Goal: Information Seeking & Learning: Learn about a topic

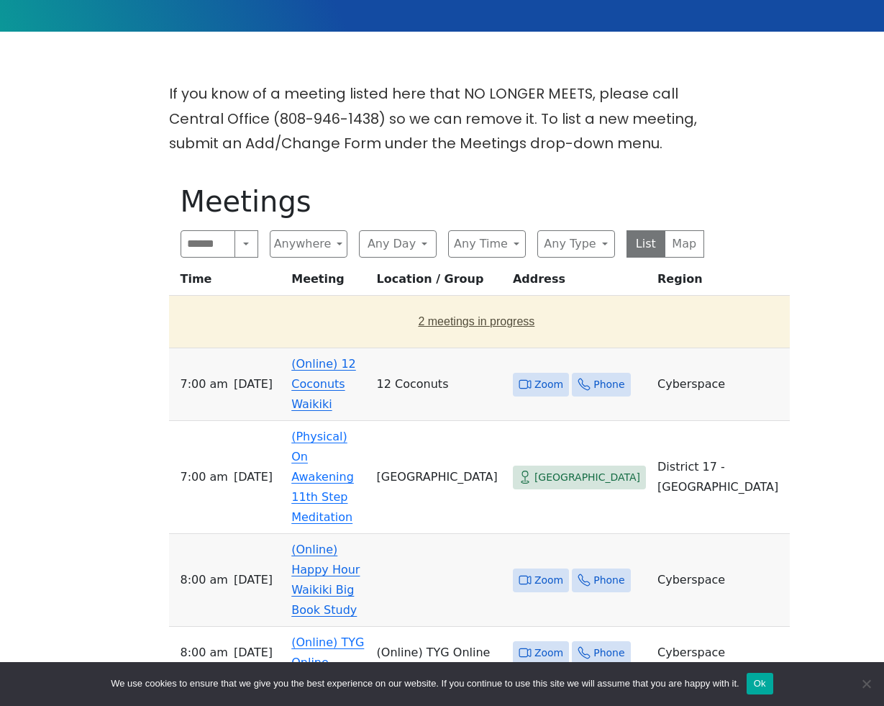
scroll to position [324, 0]
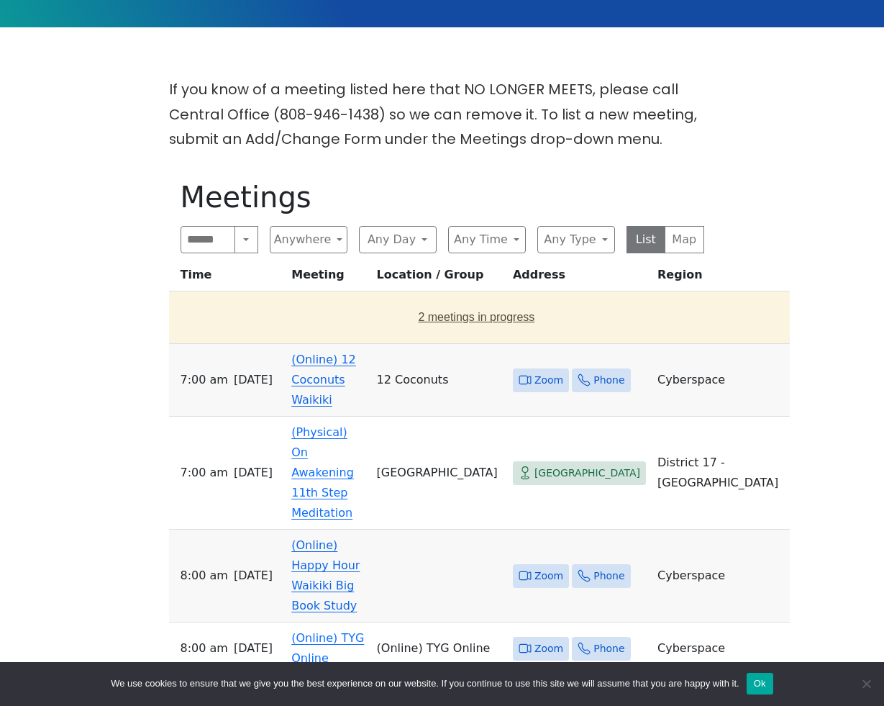
click at [344, 317] on button "2 meetings in progress" at bounding box center [477, 317] width 604 height 40
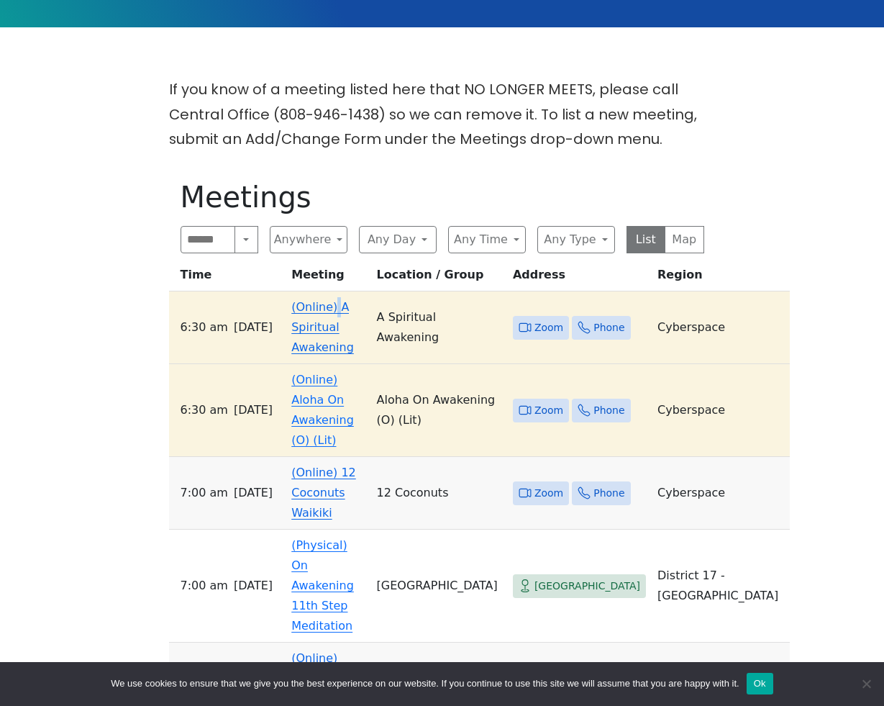
click at [332, 317] on td "(Online) A Spiritual Awakening" at bounding box center [328, 327] width 85 height 73
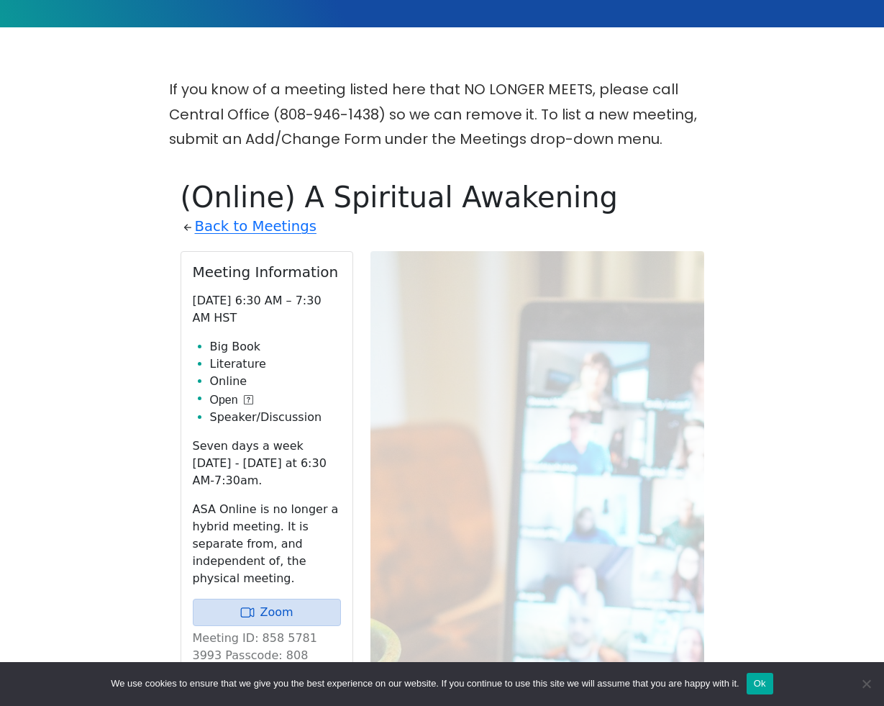
scroll to position [492, 0]
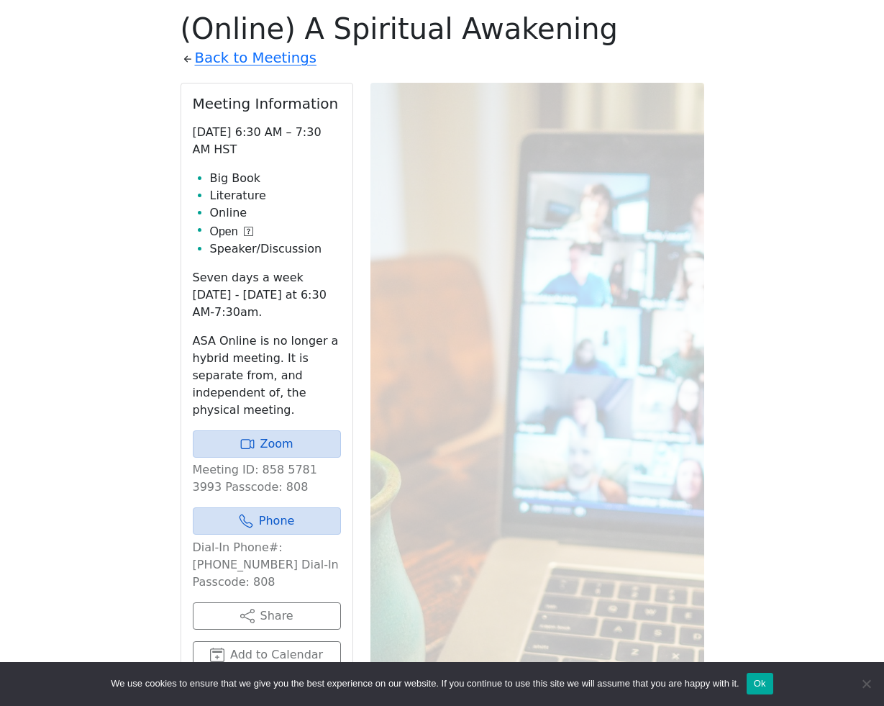
drag, startPoint x: 331, startPoint y: 319, endPoint x: 338, endPoint y: 316, distance: 7.7
click at [338, 316] on p "Seven days a week [DATE] - [DATE] at 6:30 AM-7:30am." at bounding box center [267, 295] width 148 height 52
click at [338, 314] on p "Seven days a week [DATE] - [DATE] at 6:30 AM-7:30am." at bounding box center [267, 295] width 148 height 52
drag, startPoint x: 348, startPoint y: 284, endPoint x: 309, endPoint y: 291, distance: 39.5
click at [309, 291] on div "Meeting Information [DATE] 6:30 AM – 7:30 AM HST Big Book Literature Online Ope…" at bounding box center [266, 381] width 171 height 597
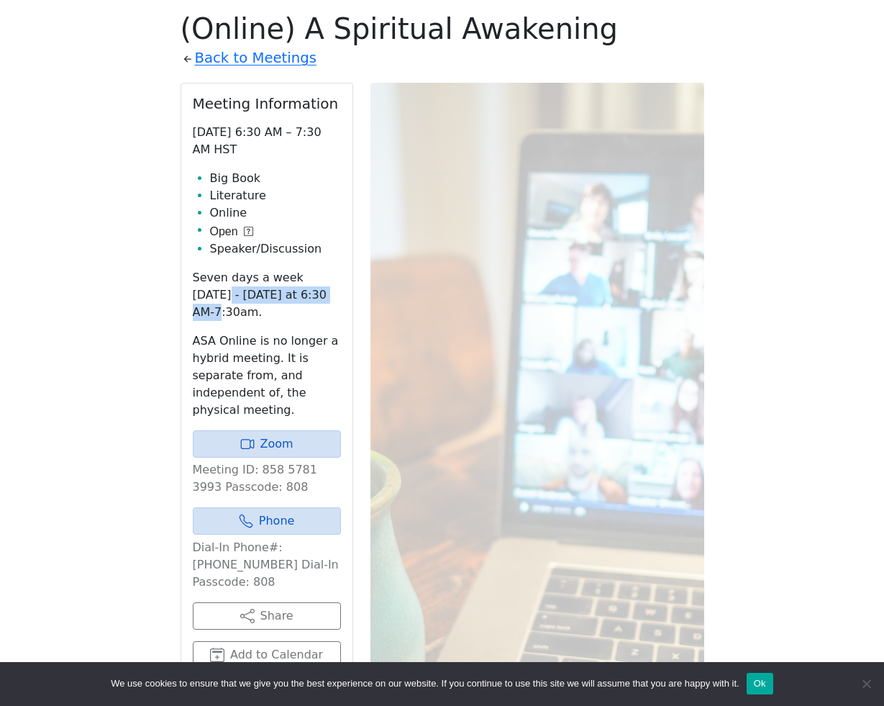
click at [280, 295] on p "Seven days a week [DATE] - [DATE] at 6:30 AM-7:30am." at bounding box center [267, 295] width 148 height 52
click at [279, 298] on p "Seven days a week [DATE] - [DATE] at 6:30 AM-7:30am." at bounding box center [267, 295] width 148 height 52
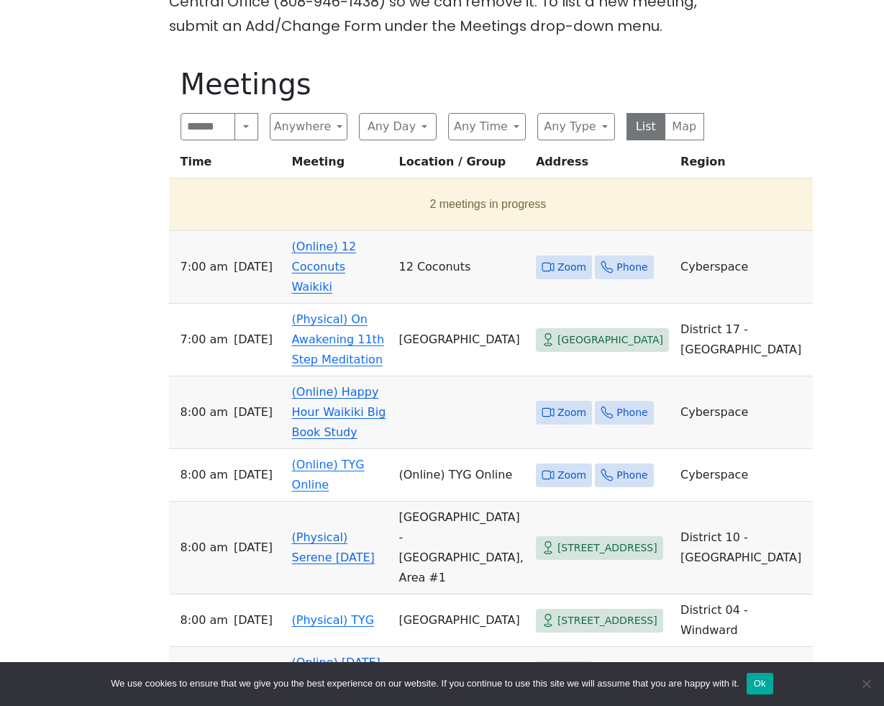
scroll to position [440, 0]
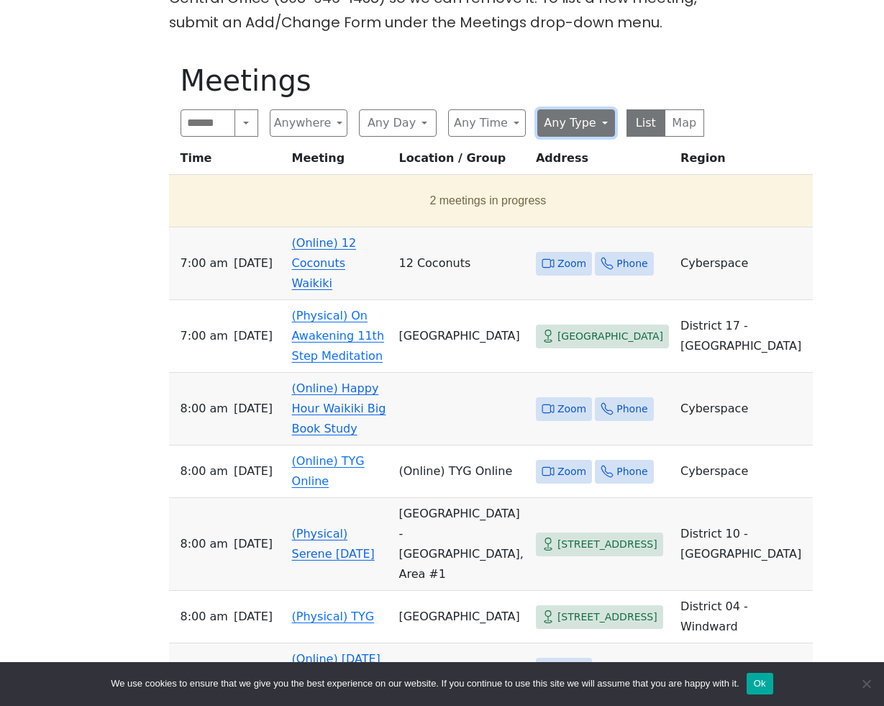
click at [565, 123] on button "Any Type" at bounding box center [576, 122] width 78 height 27
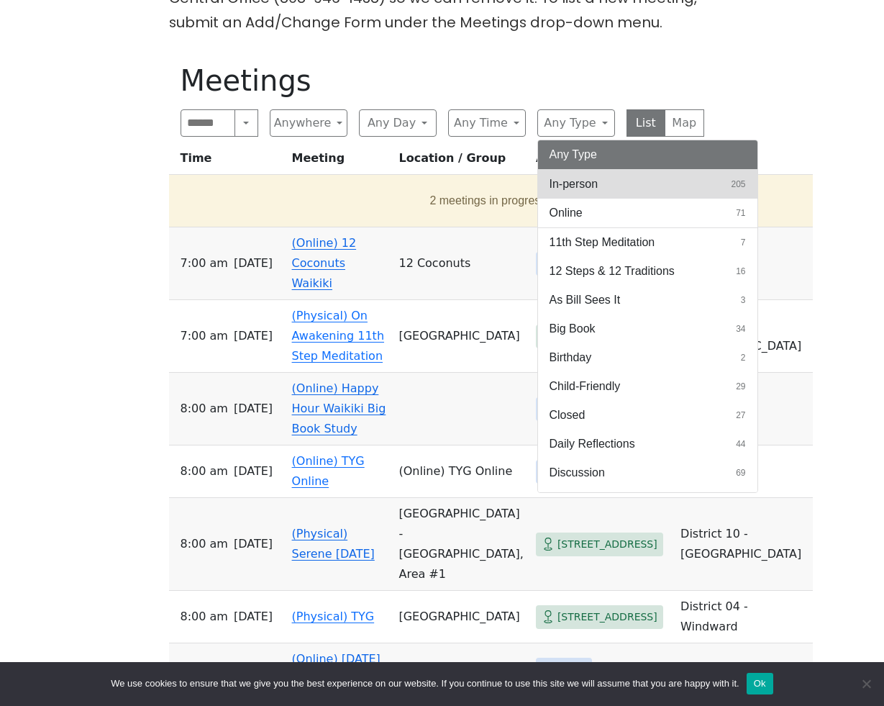
click at [568, 187] on span "In-person" at bounding box center [573, 183] width 49 height 17
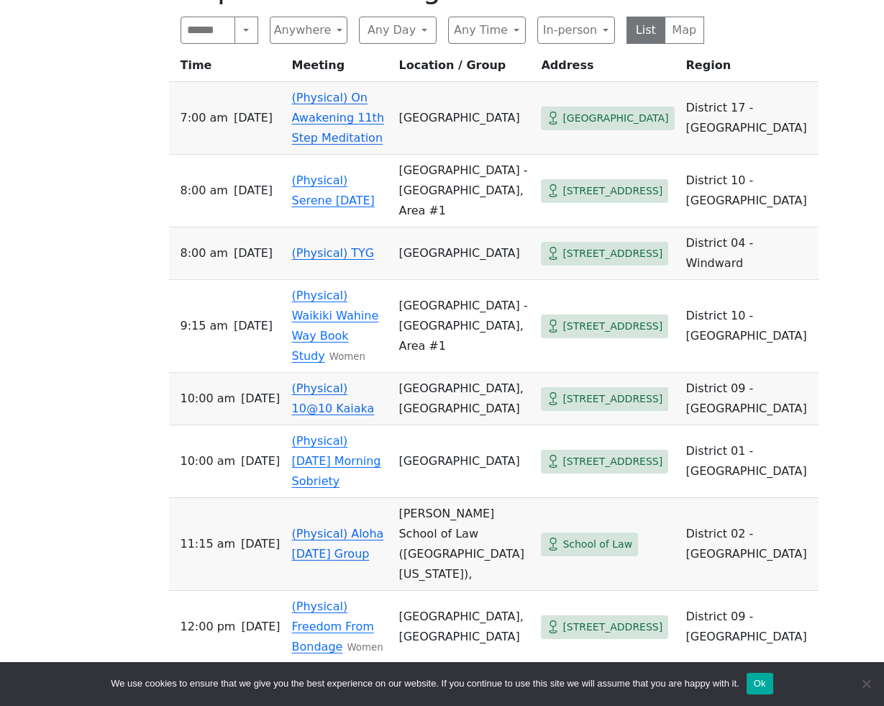
scroll to position [542, 0]
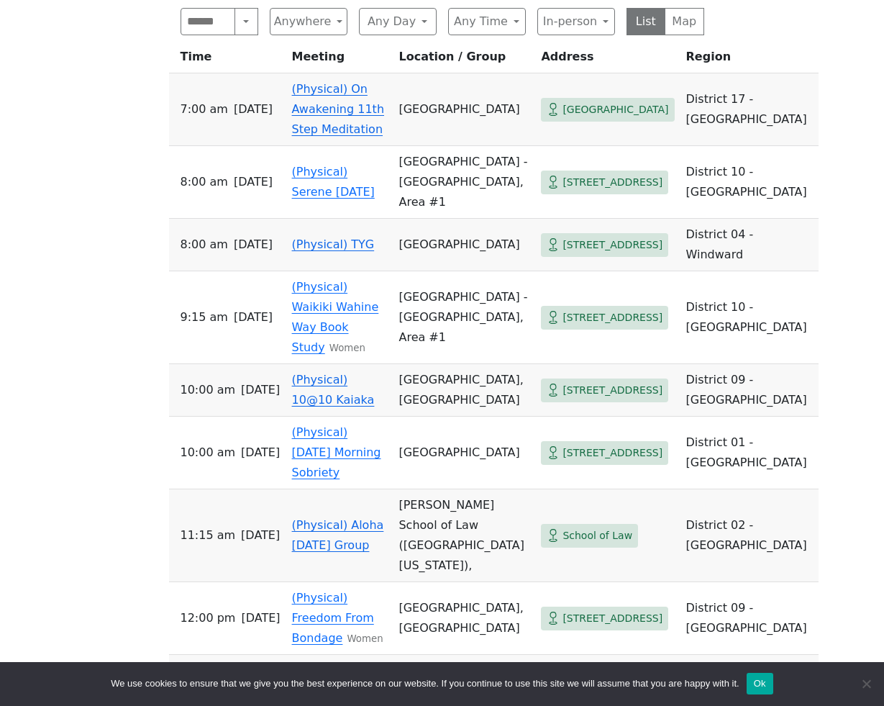
click at [350, 233] on td "(Physical) TYG" at bounding box center [339, 245] width 107 height 52
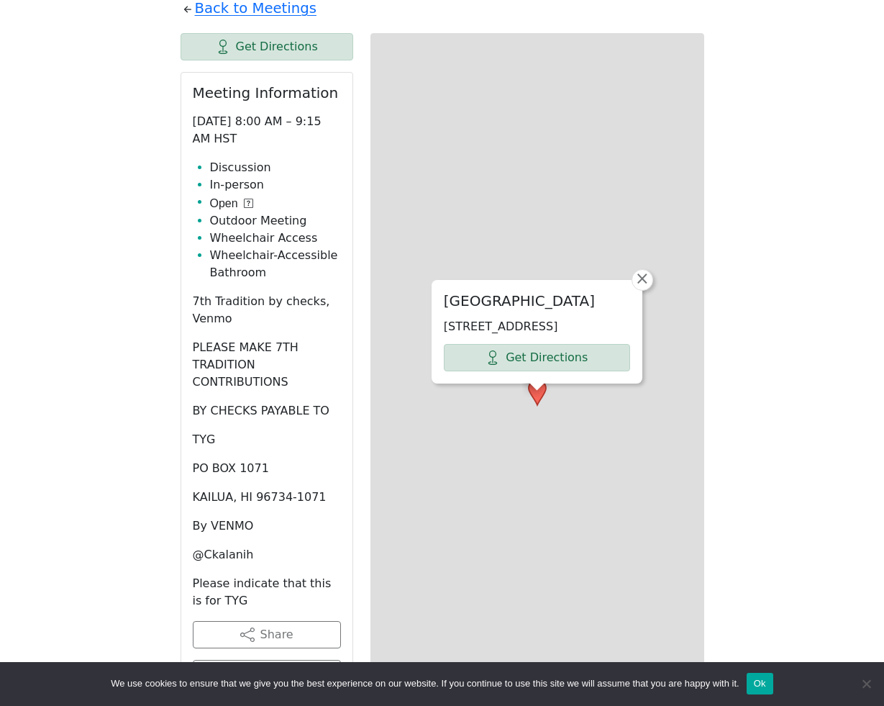
scroll to position [492, 0]
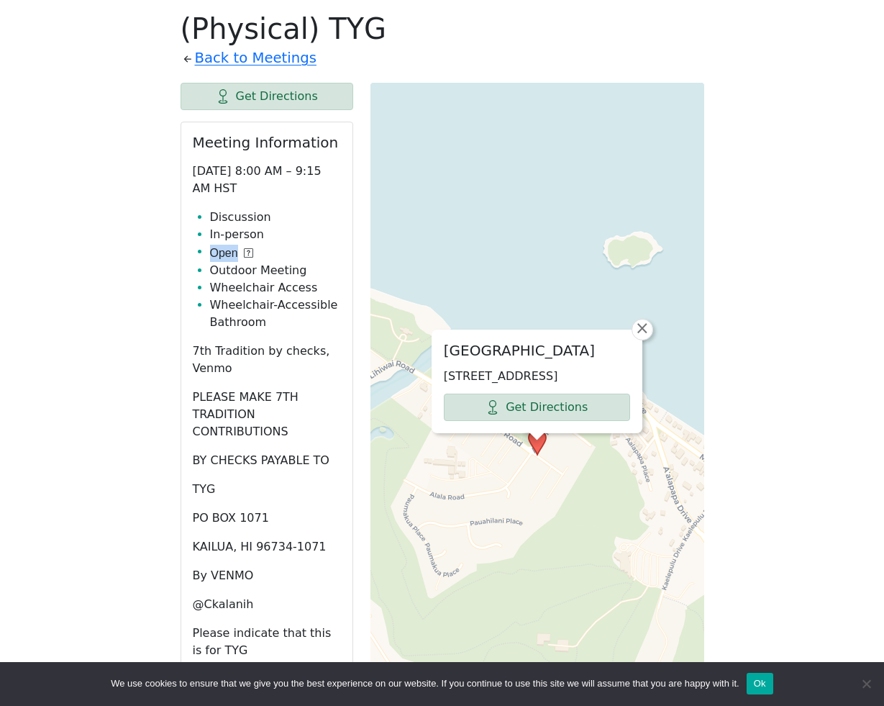
drag, startPoint x: 351, startPoint y: 241, endPoint x: 346, endPoint y: 248, distance: 8.8
click at [346, 248] on div "Meeting Information [DATE] 8:00 AM – 9:15 AM HST Discussion In-person Open Outd…" at bounding box center [266, 435] width 171 height 626
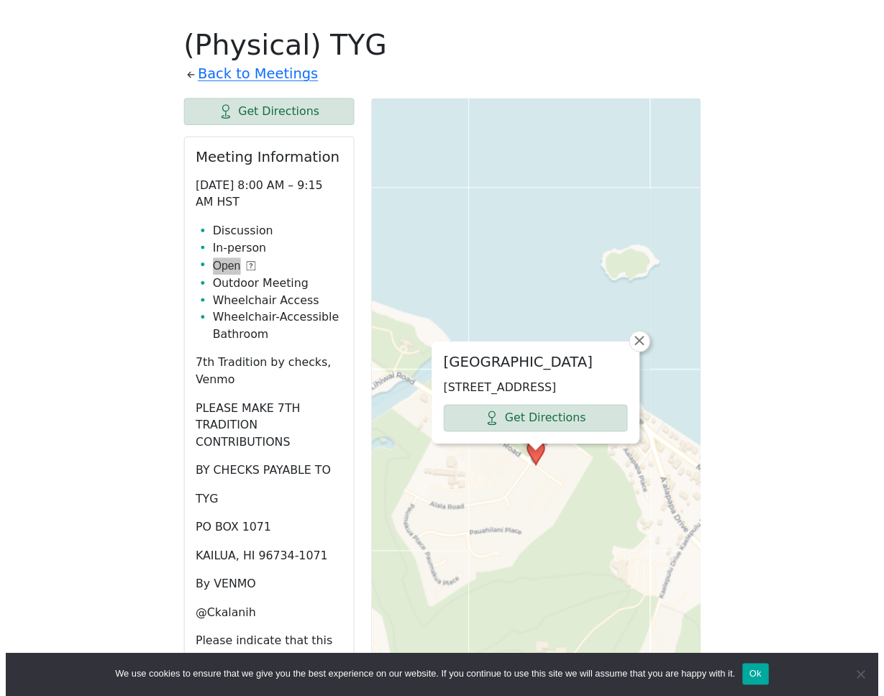
scroll to position [476, 0]
